Goal: Task Accomplishment & Management: Use online tool/utility

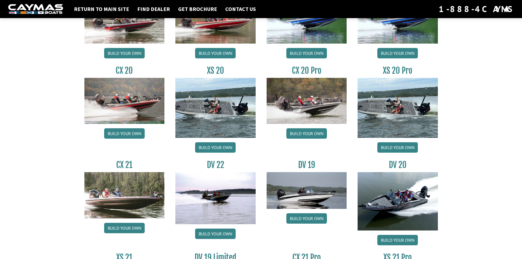
scroll to position [612, 0]
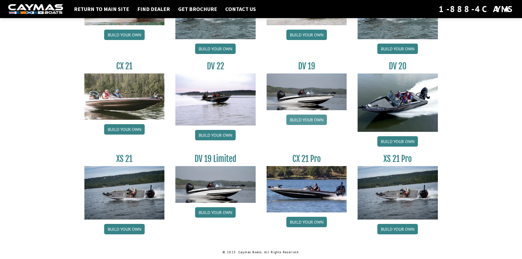
click at [309, 118] on link "Build your own" at bounding box center [306, 119] width 41 height 10
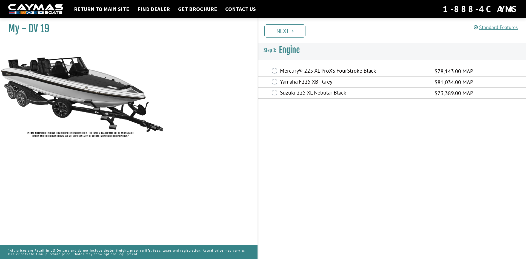
click at [302, 91] on label "Suzuki 225 XL Nebular Black" at bounding box center [354, 93] width 148 height 8
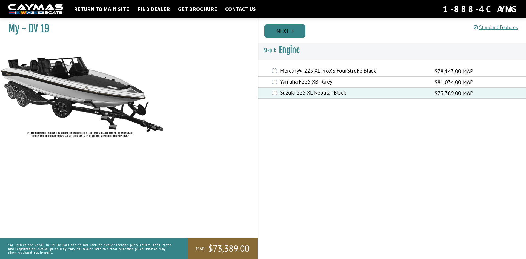
click at [282, 31] on link "Next" at bounding box center [284, 30] width 41 height 13
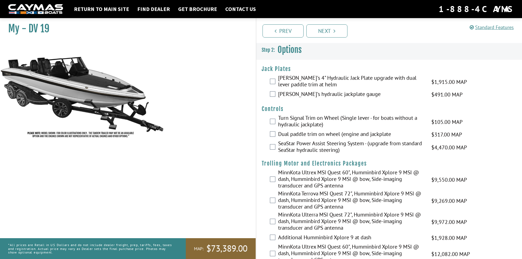
click at [290, 83] on label "[PERSON_NAME]'s 4" Hydraulic Jack Plate upgrade with dual lever paddle trim at …" at bounding box center [351, 81] width 146 height 15
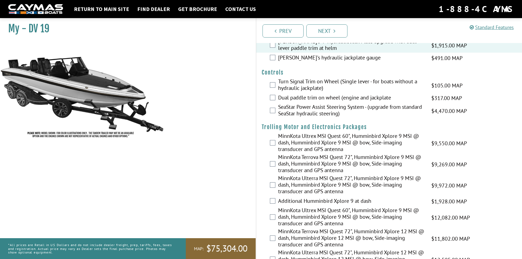
scroll to position [27, 0]
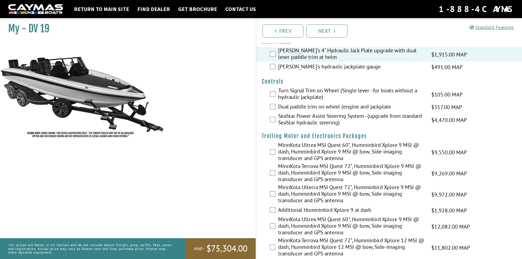
click at [313, 108] on label "Dual paddle trim on wheel (engine and jackplate" at bounding box center [351, 107] width 146 height 8
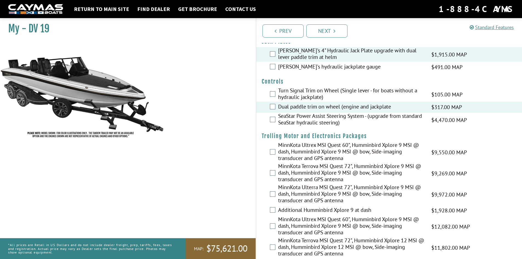
click at [316, 121] on label "SeaStar Power Assist Steering System - (upgrade from standard SeaStar hydraulic…" at bounding box center [351, 120] width 146 height 15
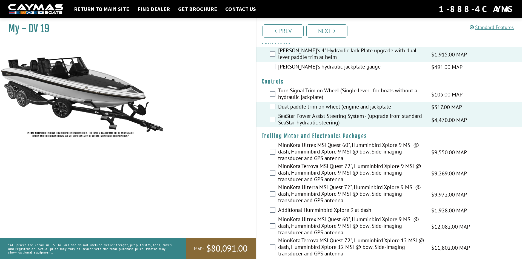
click at [313, 124] on label "SeaStar Power Assist Steering System - (upgrade from standard SeaStar hydraulic…" at bounding box center [351, 120] width 146 height 15
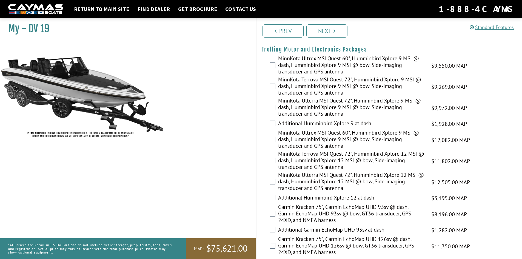
scroll to position [82, 0]
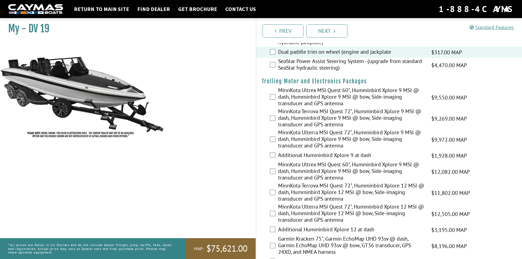
click at [347, 96] on label "MinnKota Ultrex MSI Quest 60", Humminbird Xplore 9 MSI @ dash, Humminbird Xplor…" at bounding box center [351, 97] width 146 height 21
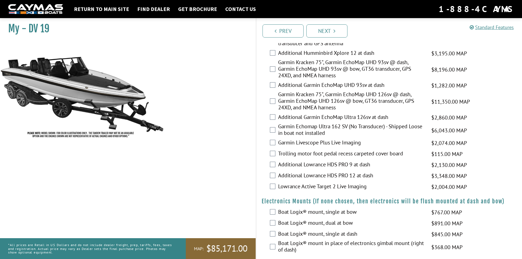
scroll to position [329, 0]
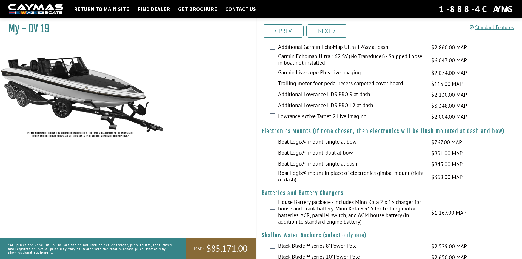
click at [331, 167] on label "Boat Logix® mount, single at dash" at bounding box center [351, 164] width 146 height 8
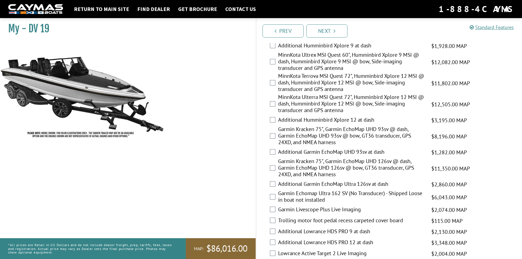
scroll to position [411, 0]
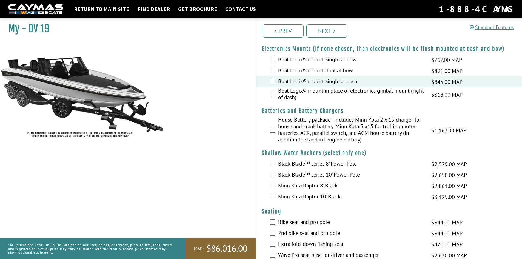
click at [315, 135] on label "House Battery package - includes Minn Kota 2 x 15 charger for house and crank b…" at bounding box center [351, 130] width 146 height 28
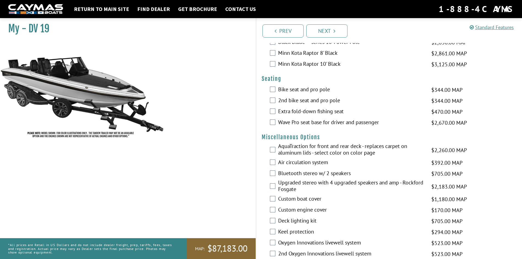
scroll to position [548, 0]
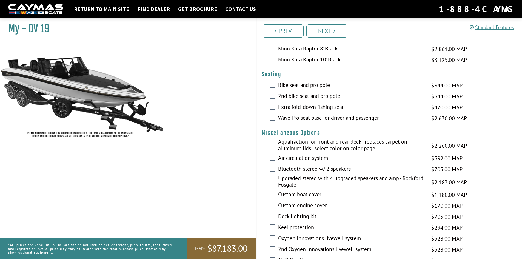
click at [304, 85] on label "Bike seat and pro pole" at bounding box center [351, 86] width 146 height 8
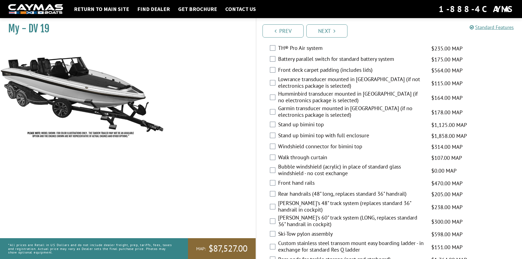
scroll to position [739, 0]
